Goal: Task Accomplishment & Management: Manage account settings

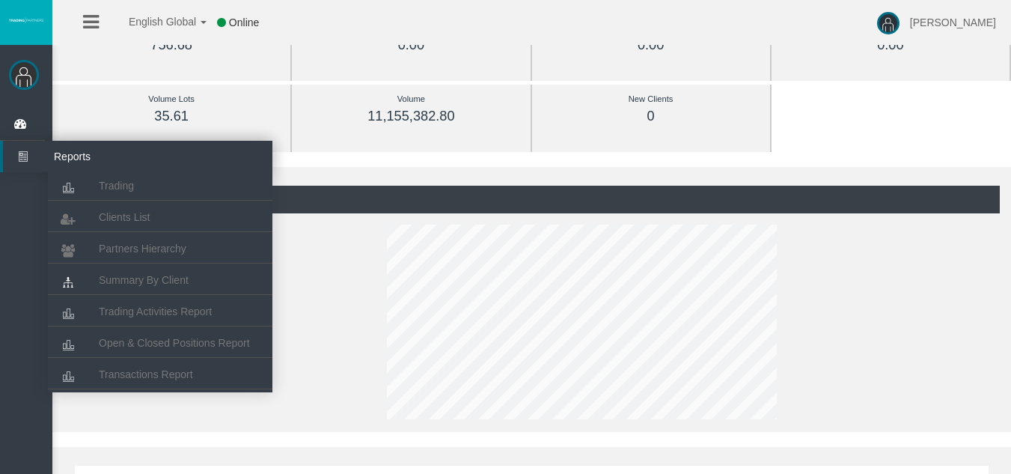
scroll to position [150, 0]
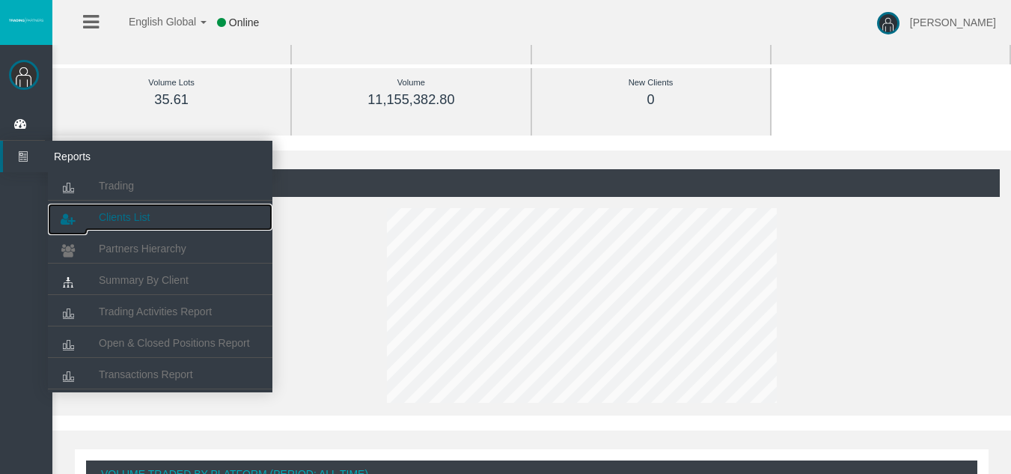
click at [112, 213] on span "Clients List" at bounding box center [124, 217] width 51 height 12
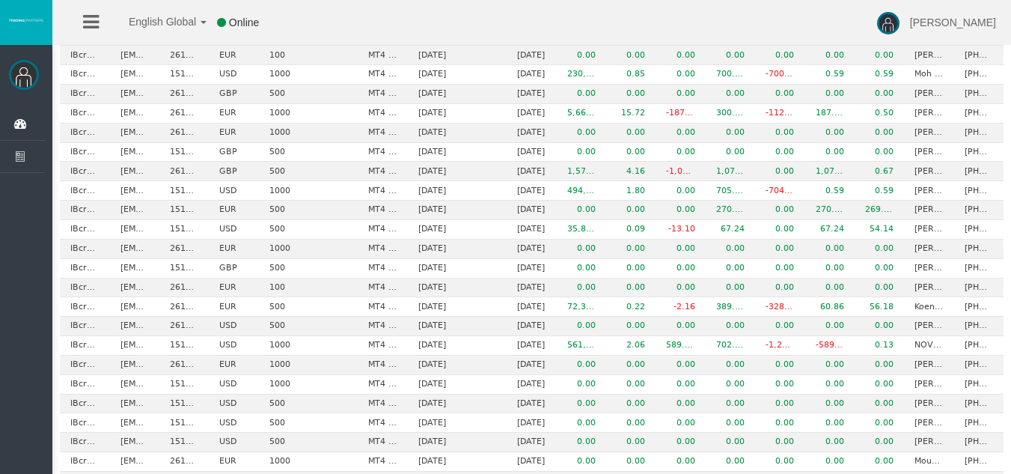
scroll to position [643, 0]
